Goal: Navigation & Orientation: Find specific page/section

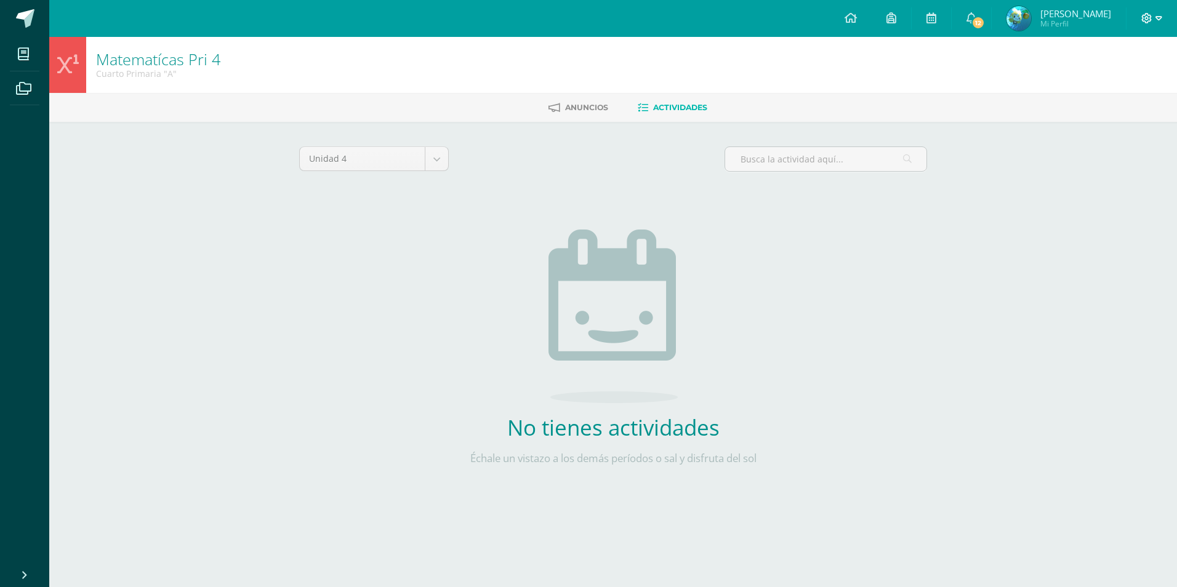
click at [1149, 19] on icon at bounding box center [1147, 18] width 11 height 11
click at [1127, 83] on span "Cerrar sesión" at bounding box center [1120, 84] width 55 height 12
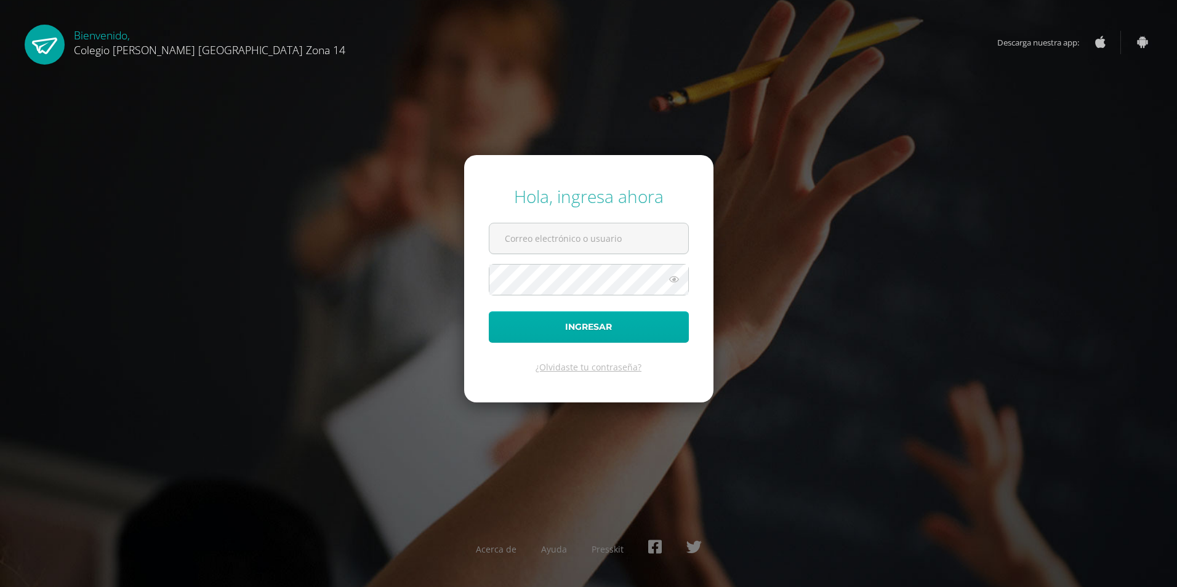
type input "[EMAIL_ADDRESS][DOMAIN_NAME]"
click at [573, 321] on button "Ingresar" at bounding box center [589, 327] width 200 height 31
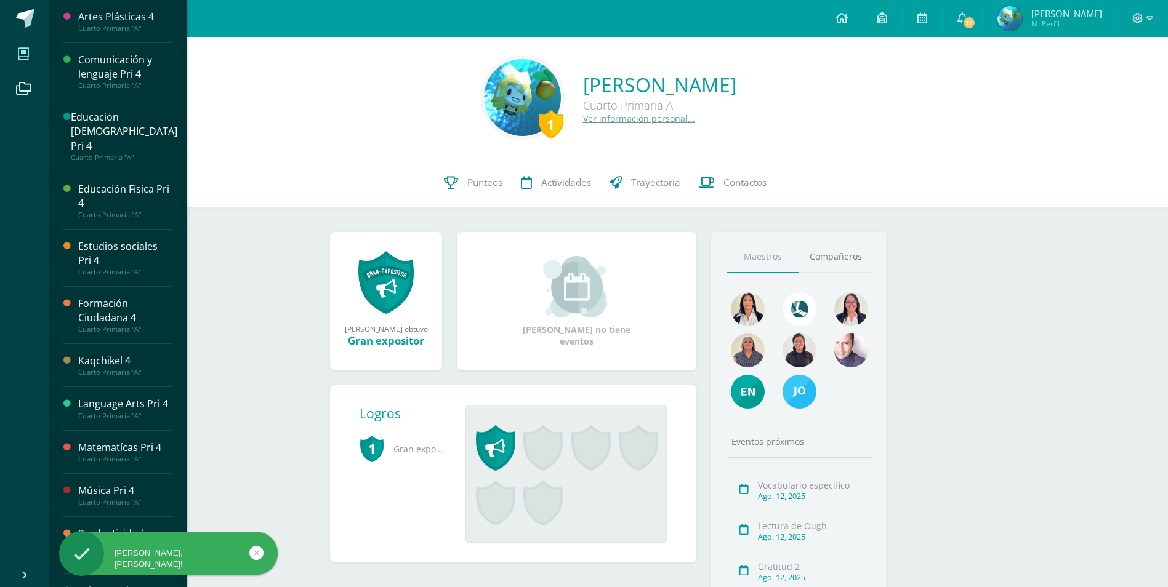
click at [23, 48] on icon at bounding box center [23, 54] width 11 height 12
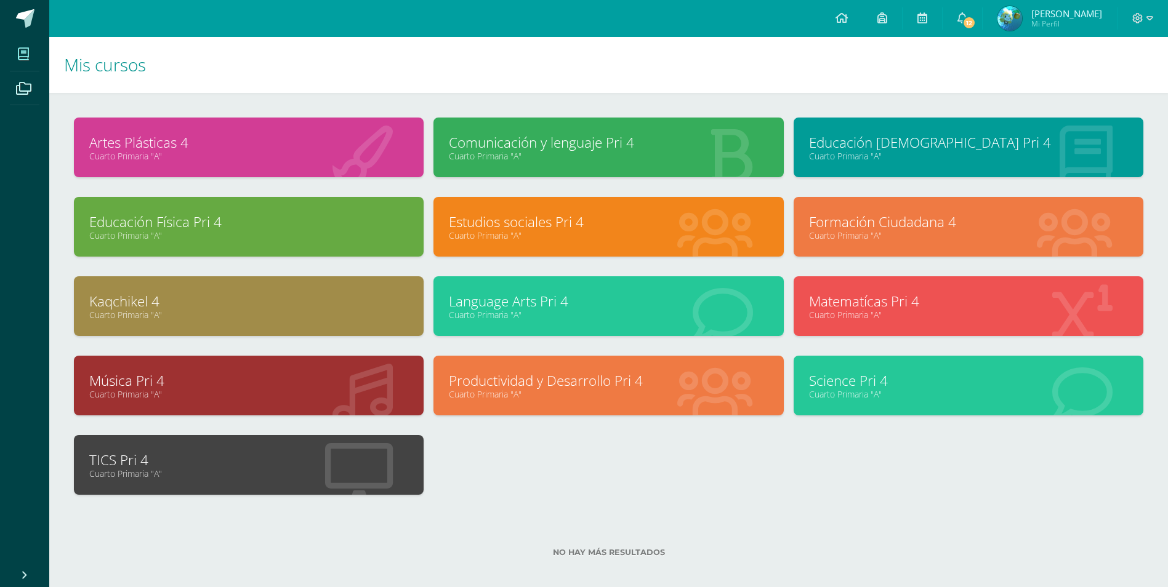
click at [879, 304] on link "Matematícas Pri 4" at bounding box center [968, 301] width 319 height 19
